Goal: Communication & Community: Answer question/provide support

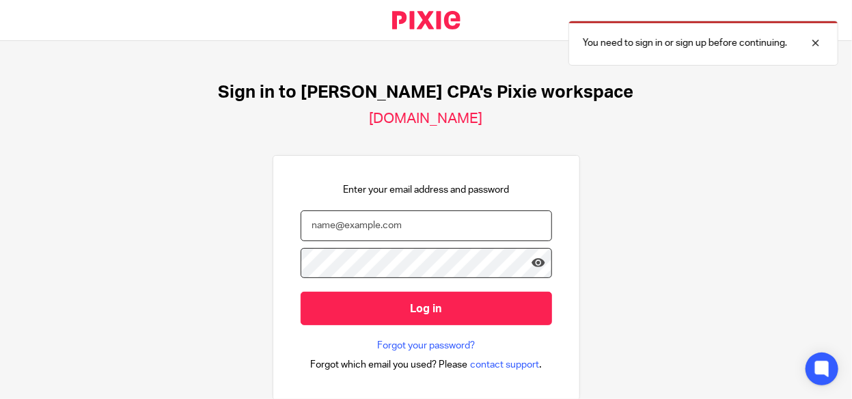
click at [338, 225] on input "email" at bounding box center [426, 225] width 251 height 31
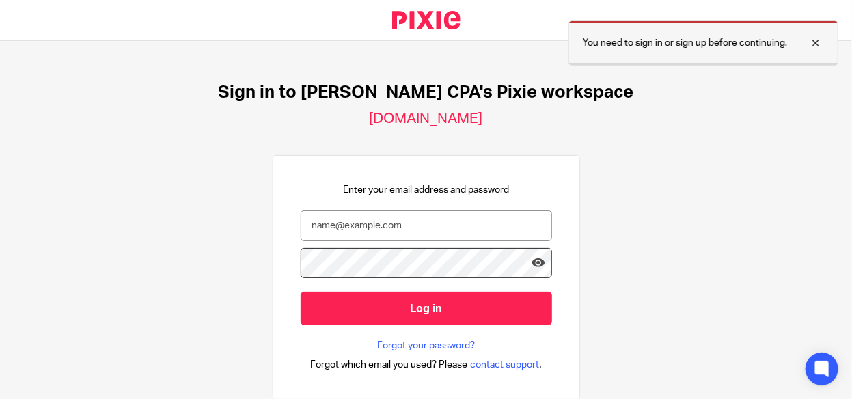
click at [814, 38] on div at bounding box center [805, 43] width 37 height 16
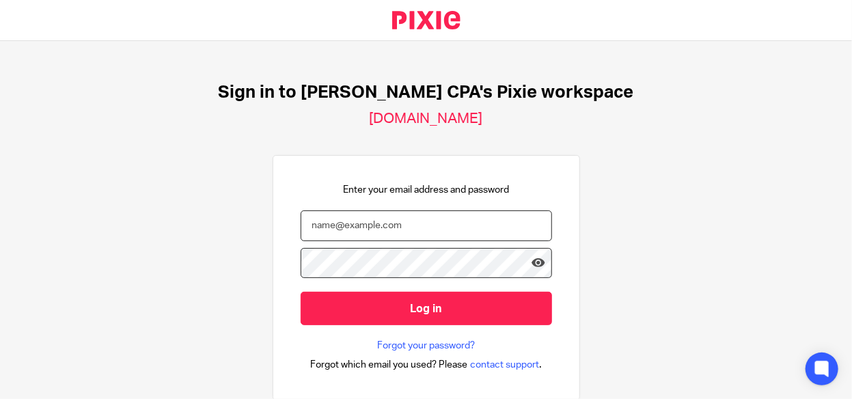
click at [349, 225] on input "email" at bounding box center [426, 225] width 251 height 31
type input "[PERSON_NAME][EMAIL_ADDRESS][DOMAIN_NAME]"
click at [301, 292] on input "Log in" at bounding box center [426, 308] width 251 height 33
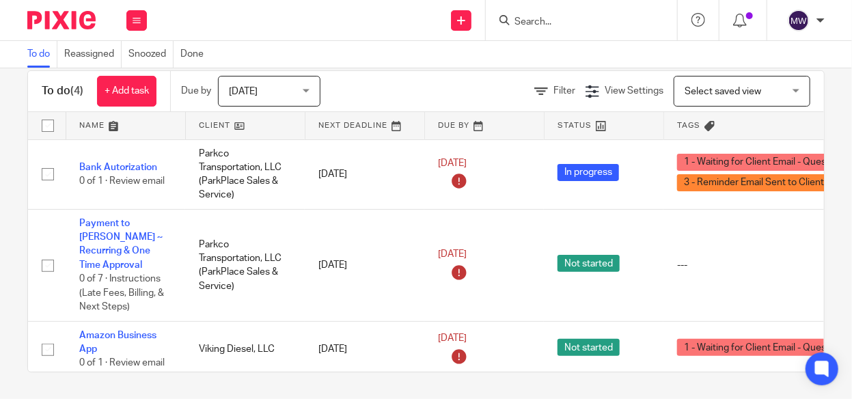
click at [301, 87] on span "[DATE]" at bounding box center [265, 91] width 72 height 29
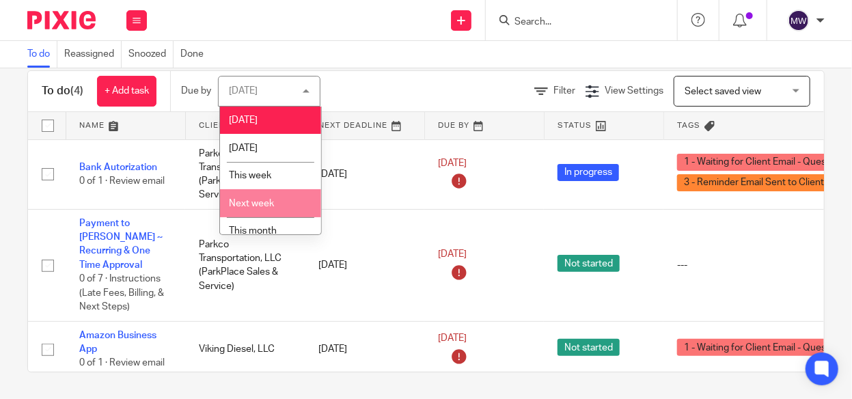
scroll to position [67, 0]
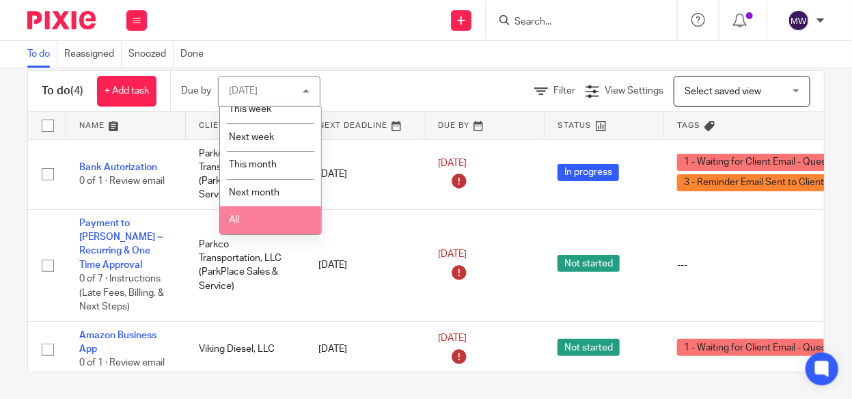
click at [273, 211] on li "All" at bounding box center [270, 220] width 101 height 28
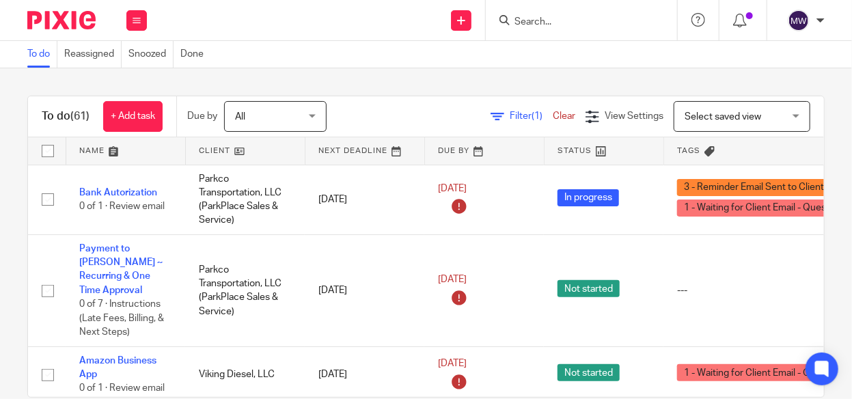
click at [297, 111] on span "All" at bounding box center [271, 116] width 72 height 29
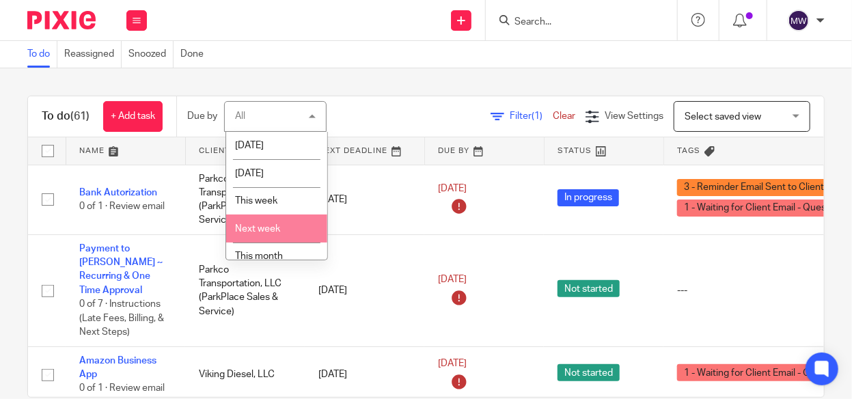
click at [284, 235] on li "Next week" at bounding box center [276, 229] width 101 height 28
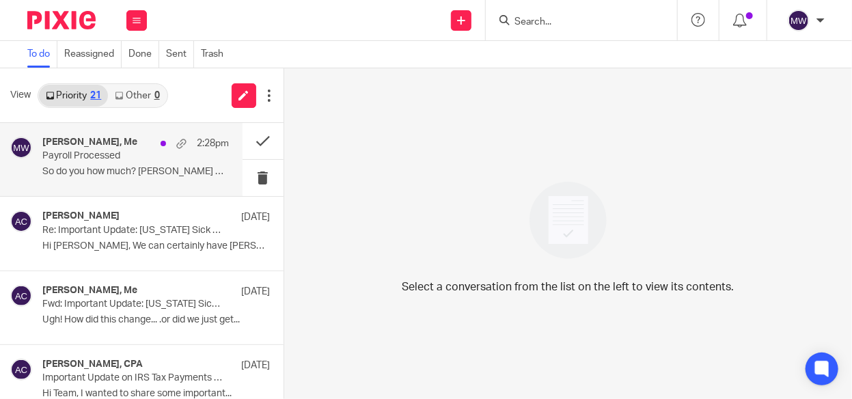
click at [119, 158] on p "Payroll Processed" at bounding box center [116, 156] width 149 height 12
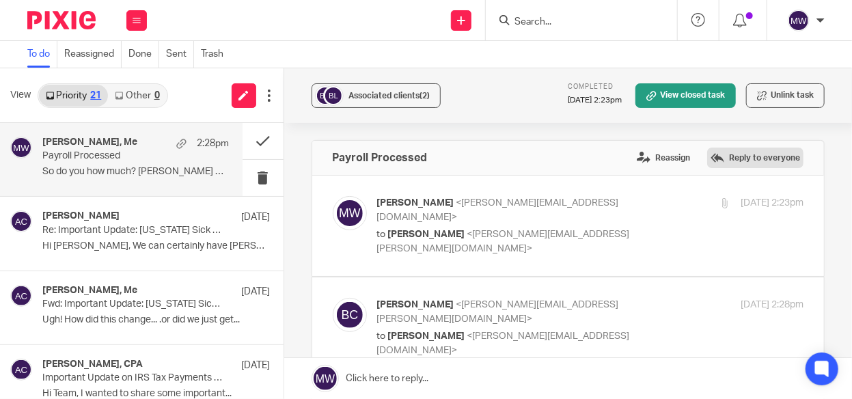
click at [718, 157] on label "Reply to everyone" at bounding box center [755, 158] width 96 height 20
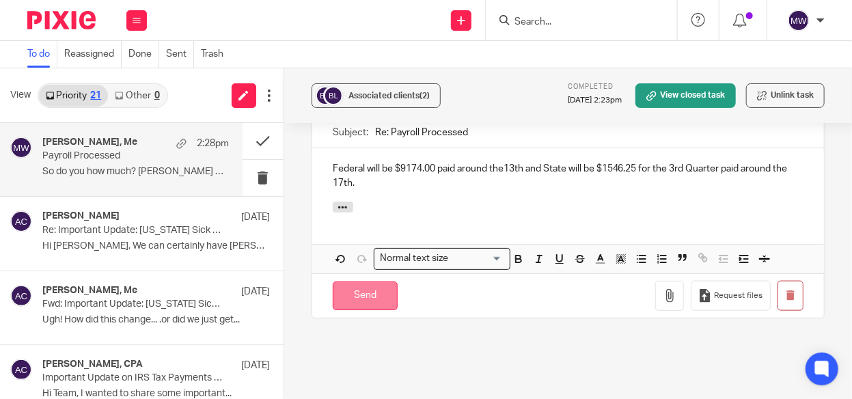
click at [365, 281] on input "Send" at bounding box center [365, 295] width 65 height 29
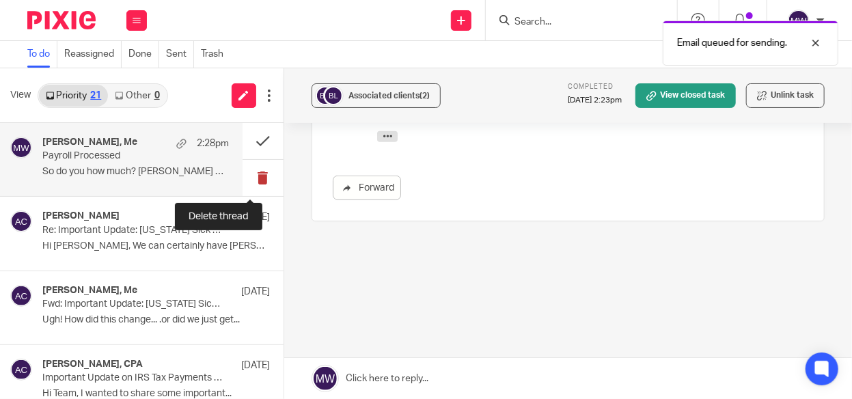
scroll to position [351, 0]
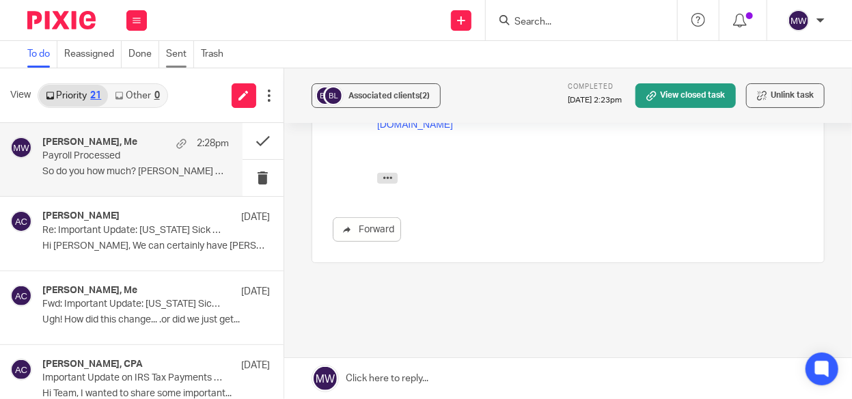
click at [178, 60] on link "Sent" at bounding box center [180, 54] width 28 height 27
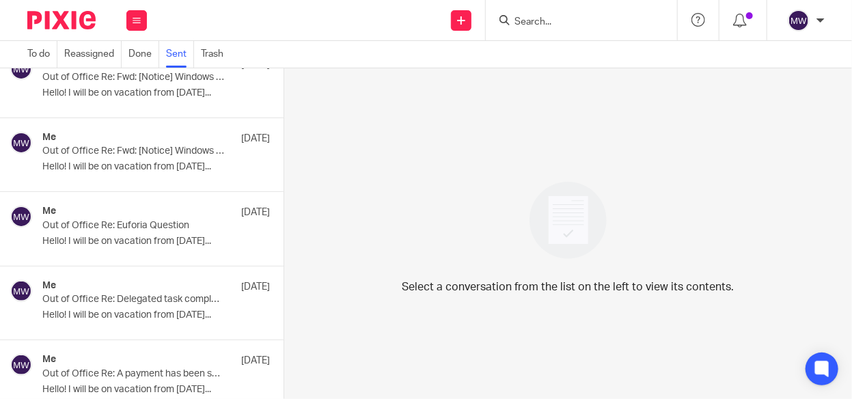
scroll to position [1230, 0]
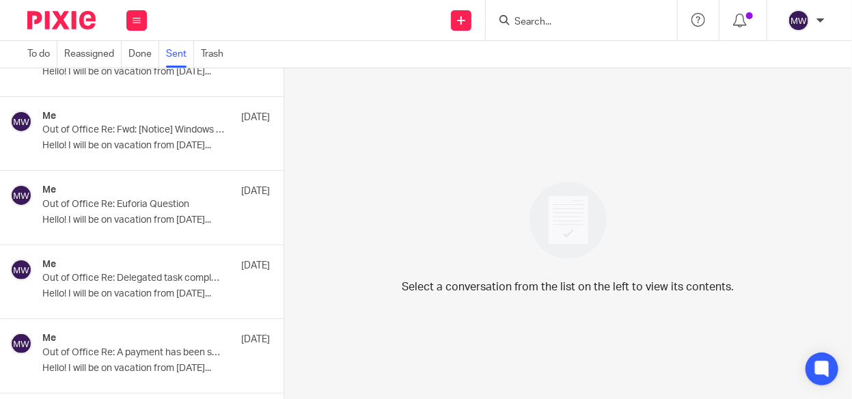
click at [130, 204] on p "Out of Office Re: Euforia Question" at bounding box center [133, 205] width 182 height 12
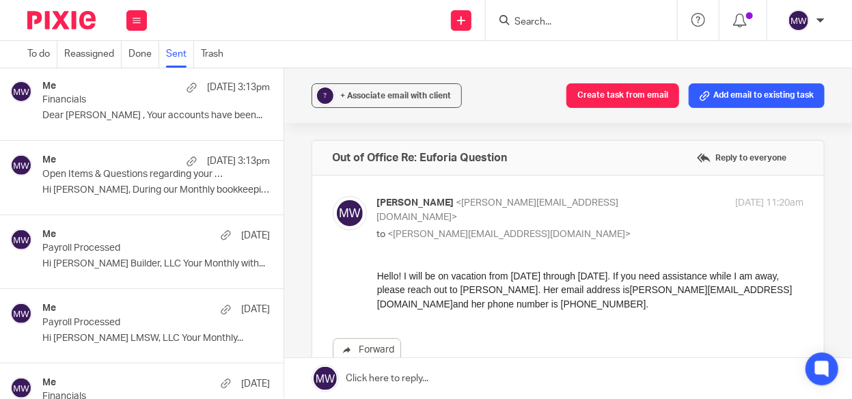
scroll to position [205, 0]
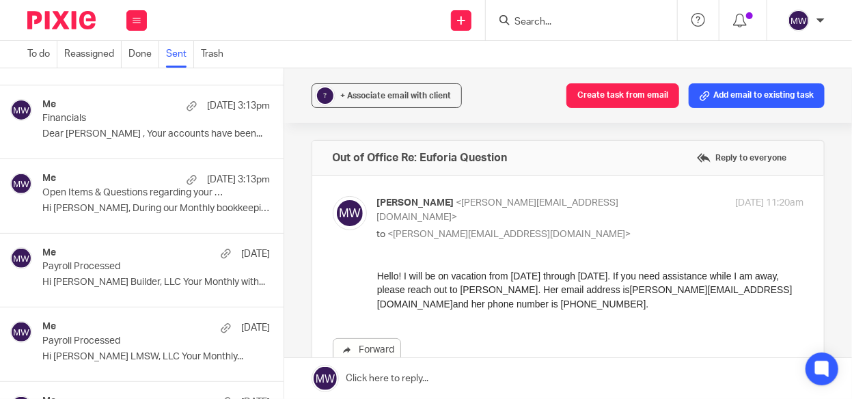
click at [178, 215] on div "Me [DATE] 3:13pm Open Items & Questions regarding your Bookkeeping. ACTION NEED…" at bounding box center [155, 196] width 227 height 46
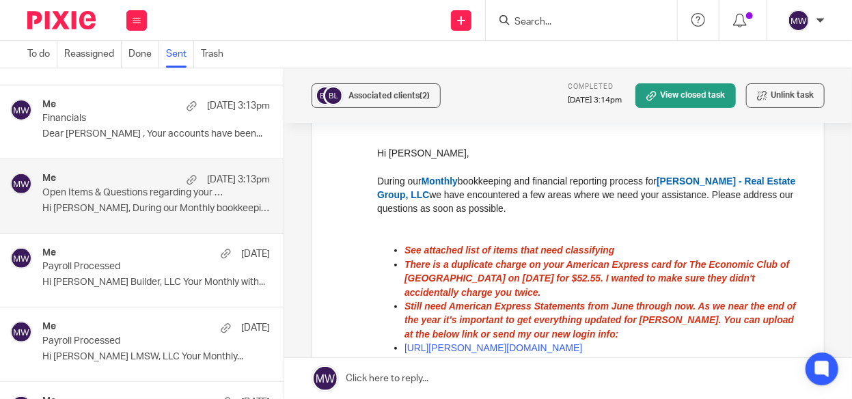
scroll to position [0, 0]
